Goal: Navigation & Orientation: Find specific page/section

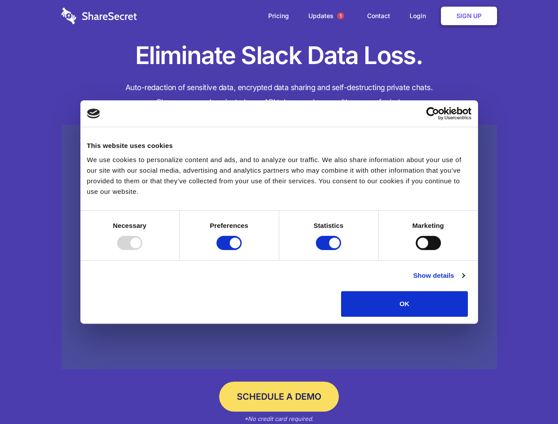
click at [142, 250] on div at bounding box center [129, 243] width 25 height 14
click at [242, 250] on input "Preferences" at bounding box center [229, 243] width 25 height 14
checkbox input "false"
click at [330, 250] on input "Statistics" at bounding box center [328, 243] width 25 height 14
checkbox input "false"
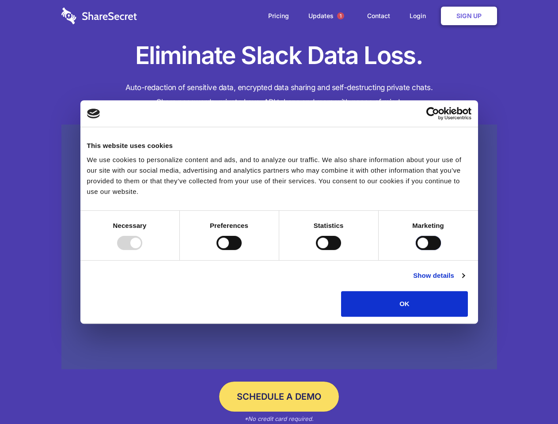
click at [416, 250] on input "Marketing" at bounding box center [428, 243] width 25 height 14
checkbox input "true"
click at [465, 281] on link "Show details" at bounding box center [438, 276] width 51 height 11
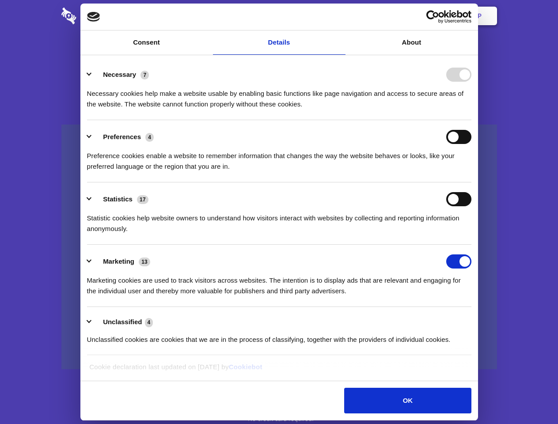
click at [472, 120] on li "Necessary 7 Necessary cookies help make a website usable by enabling basic func…" at bounding box center [279, 89] width 385 height 62
click at [340, 16] on span "1" at bounding box center [340, 15] width 7 height 7
